Goal: Book appointment/travel/reservation

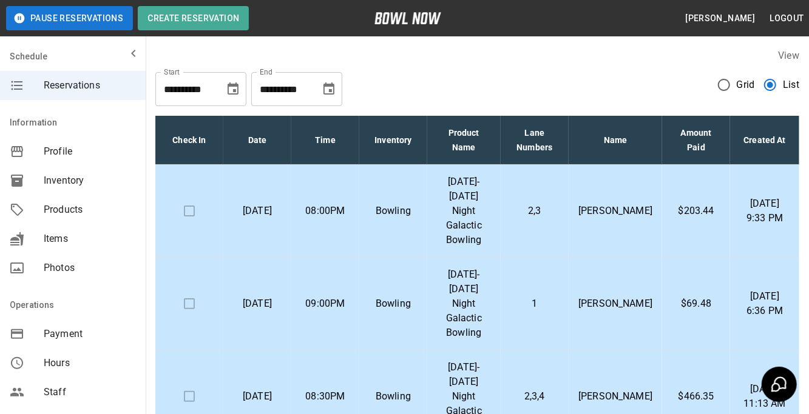
click at [478, 202] on p "[DATE]-[DATE] Night Galactic Bowling" at bounding box center [464, 211] width 54 height 73
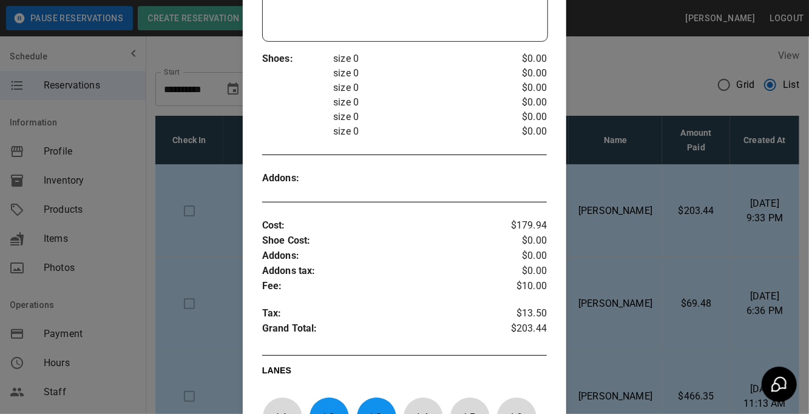
scroll to position [326, 0]
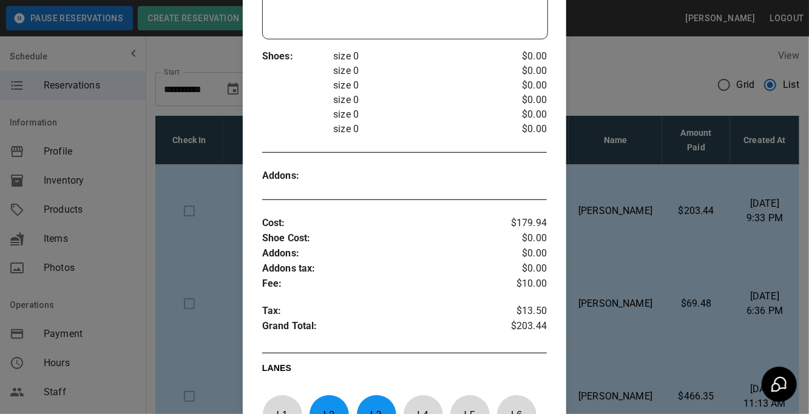
click at [663, 230] on div at bounding box center [404, 207] width 809 height 414
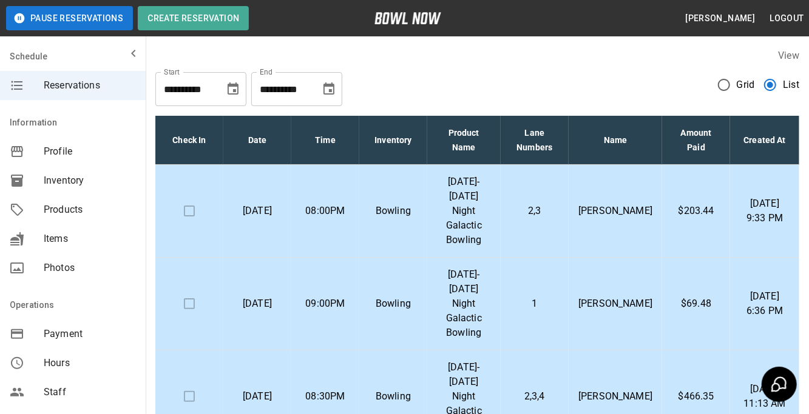
click at [527, 271] on td "1" at bounding box center [535, 304] width 69 height 93
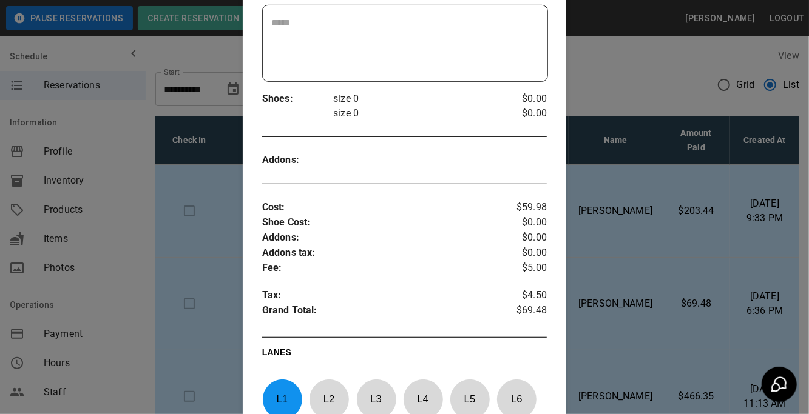
scroll to position [285, 0]
click at [671, 255] on div at bounding box center [404, 207] width 809 height 414
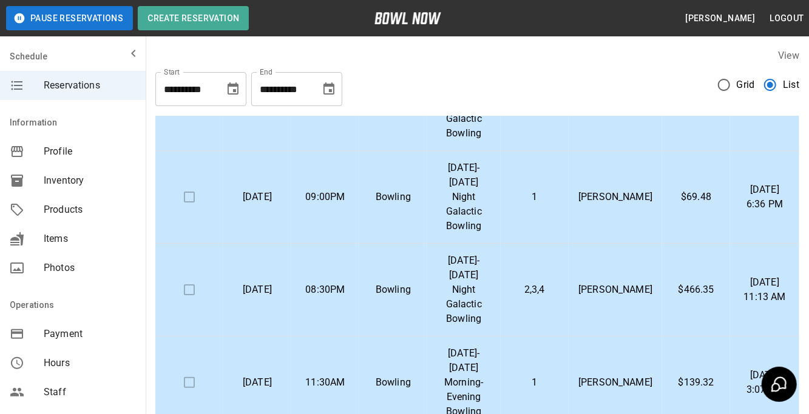
scroll to position [107, 0]
click at [523, 243] on td "2,3,4" at bounding box center [535, 289] width 69 height 93
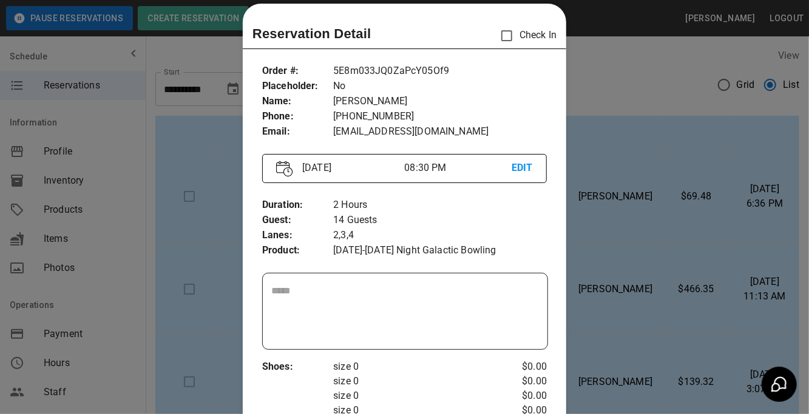
scroll to position [12, 0]
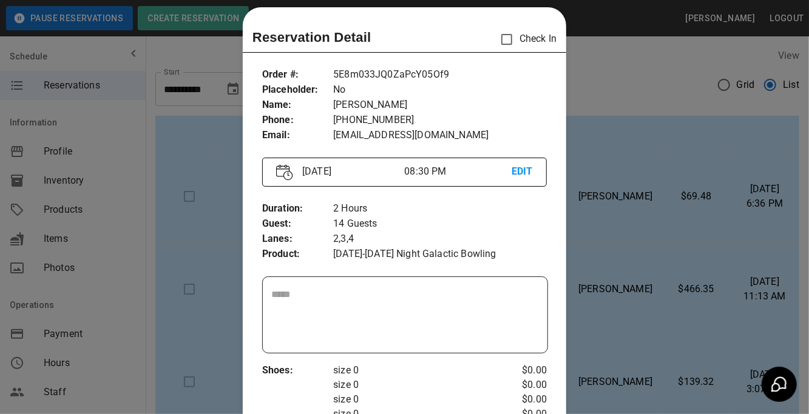
click at [609, 240] on div at bounding box center [404, 207] width 809 height 414
click at [625, 243] on td "[PERSON_NAME]" at bounding box center [614, 289] width 93 height 93
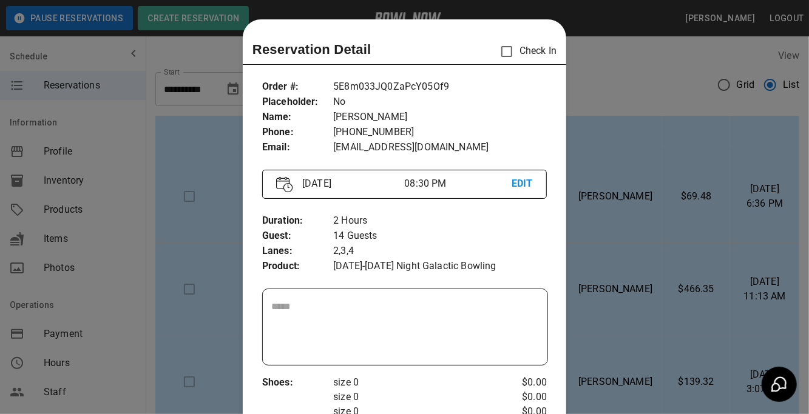
scroll to position [19, 0]
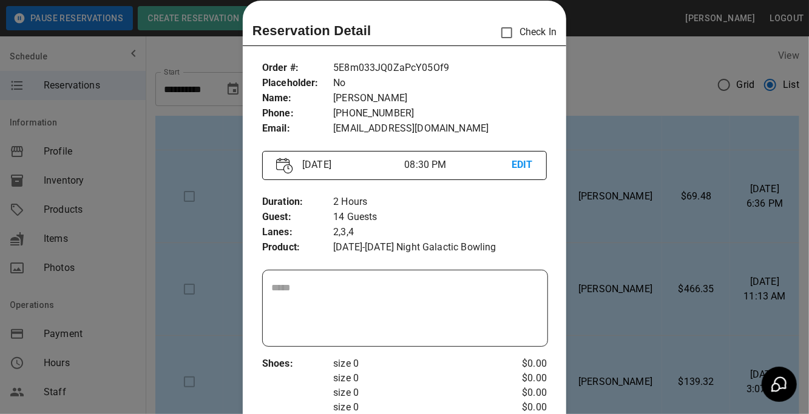
click at [670, 263] on div at bounding box center [404, 207] width 809 height 414
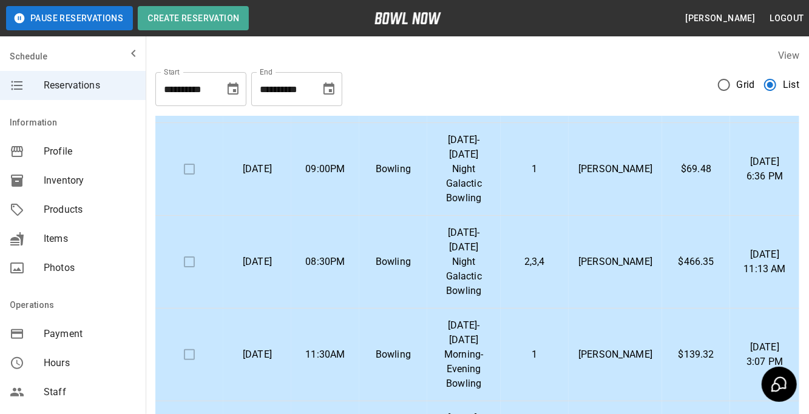
scroll to position [146, 0]
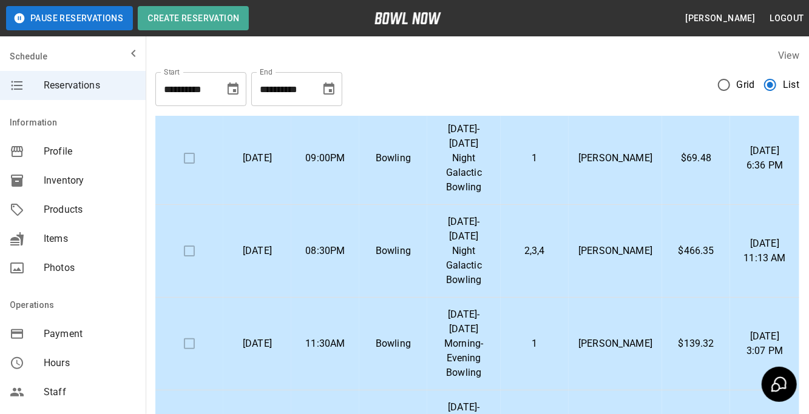
click at [586, 303] on td "[PERSON_NAME]" at bounding box center [614, 344] width 93 height 93
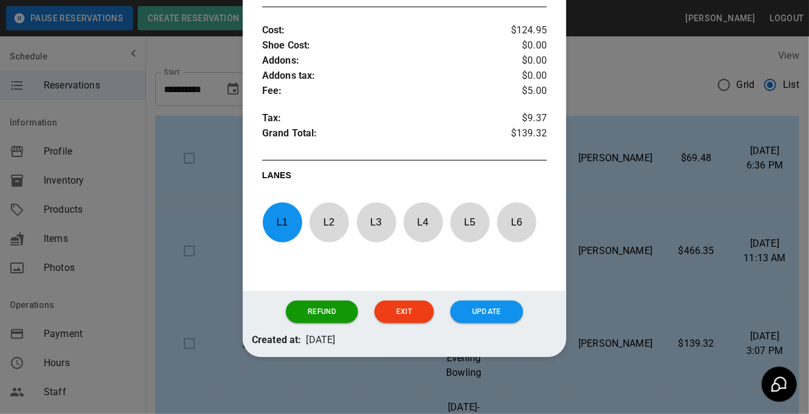
scroll to position [449, 0]
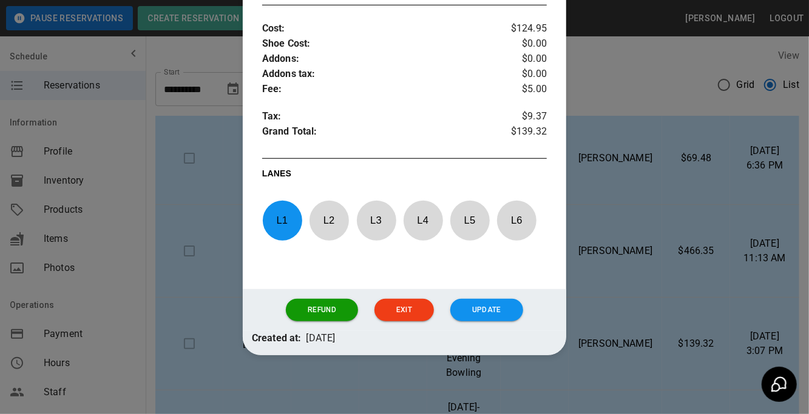
click at [692, 224] on div at bounding box center [404, 207] width 809 height 414
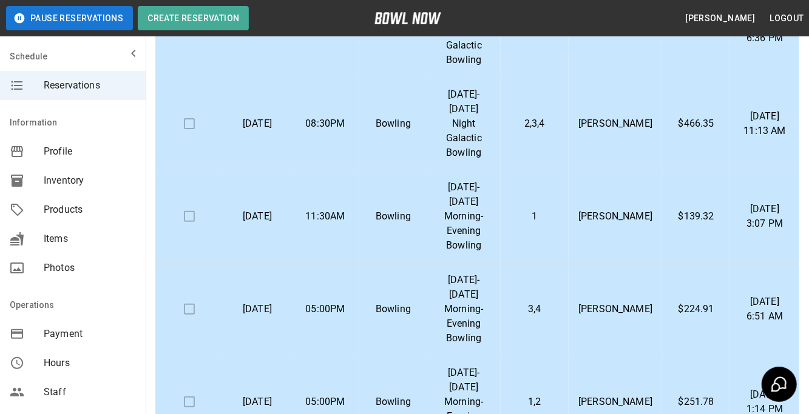
scroll to position [133, 0]
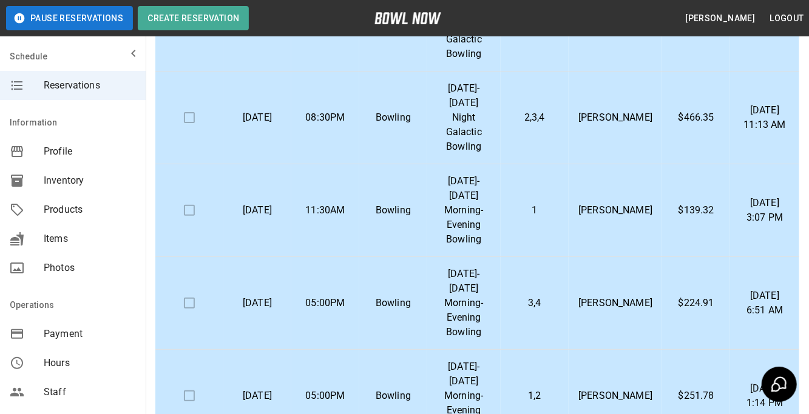
click at [453, 267] on p "[DATE]-[DATE] Morning-Evening Bowling" at bounding box center [464, 303] width 54 height 73
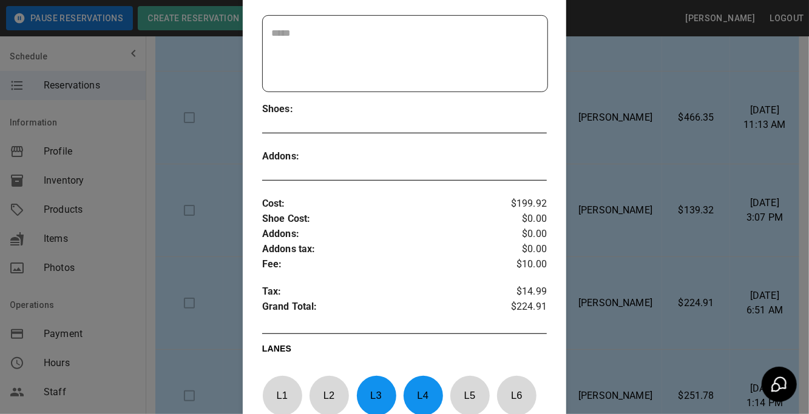
scroll to position [292, 0]
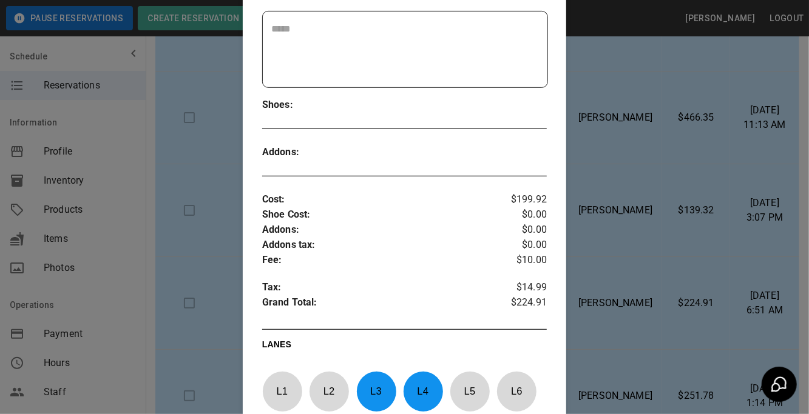
click at [621, 210] on div at bounding box center [404, 207] width 809 height 414
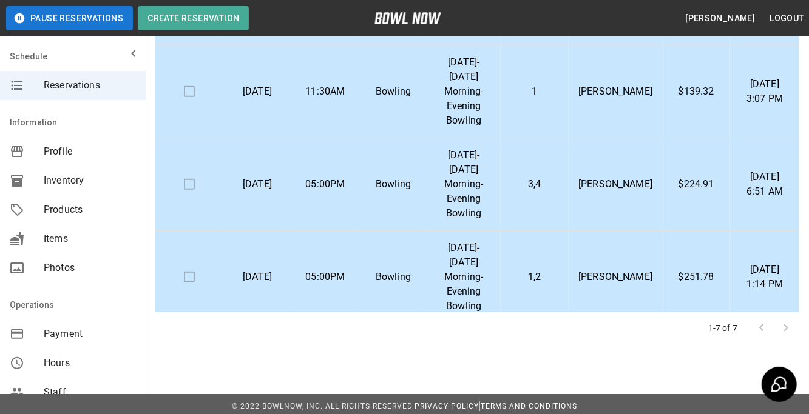
scroll to position [255, 0]
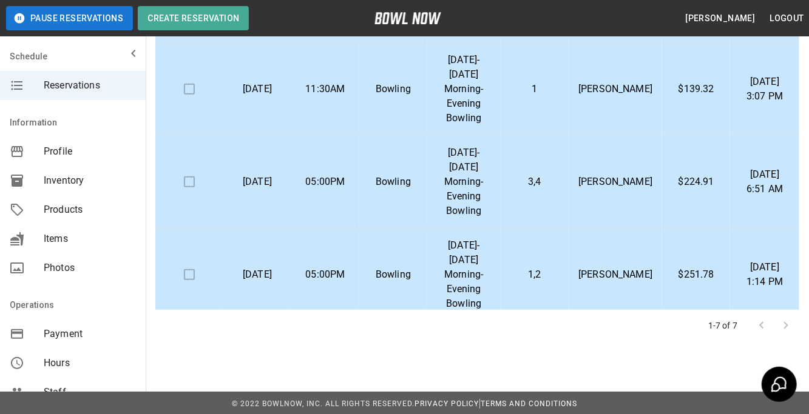
click at [558, 229] on td "1,2" at bounding box center [535, 275] width 69 height 93
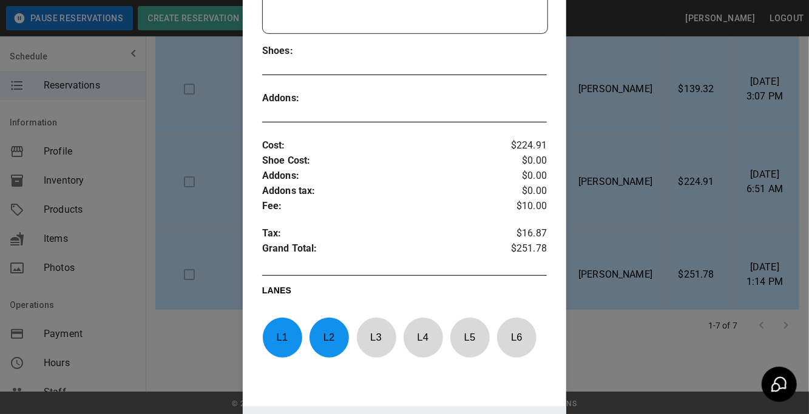
scroll to position [336, 0]
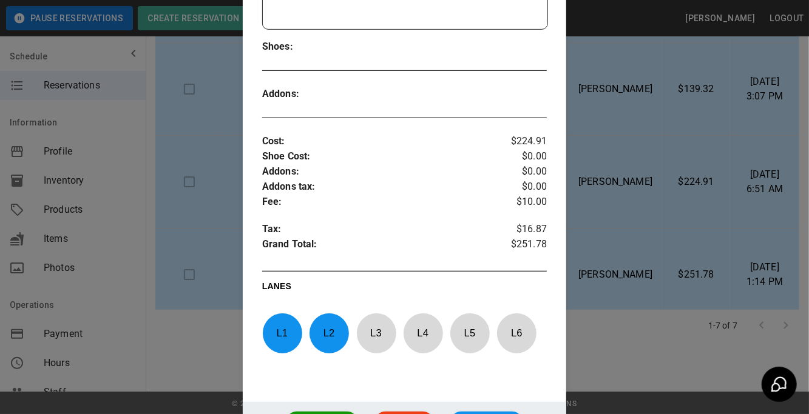
click at [629, 217] on div at bounding box center [404, 207] width 809 height 414
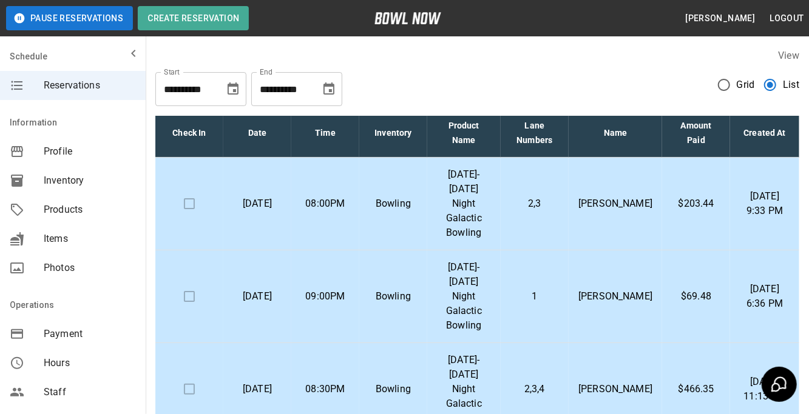
scroll to position [0, 0]
